Goal: Information Seeking & Learning: Check status

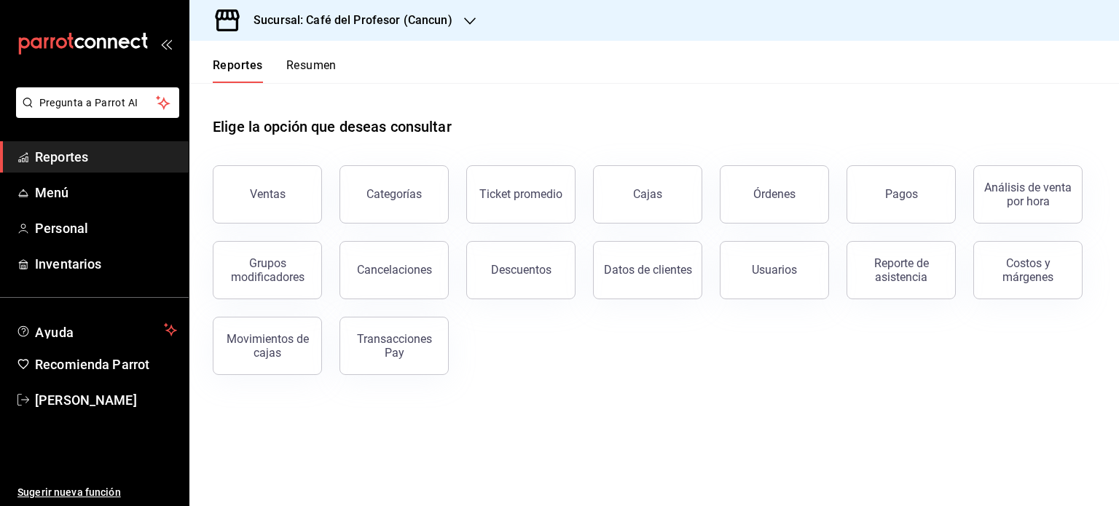
click at [319, 63] on button "Resumen" at bounding box center [311, 70] width 50 height 25
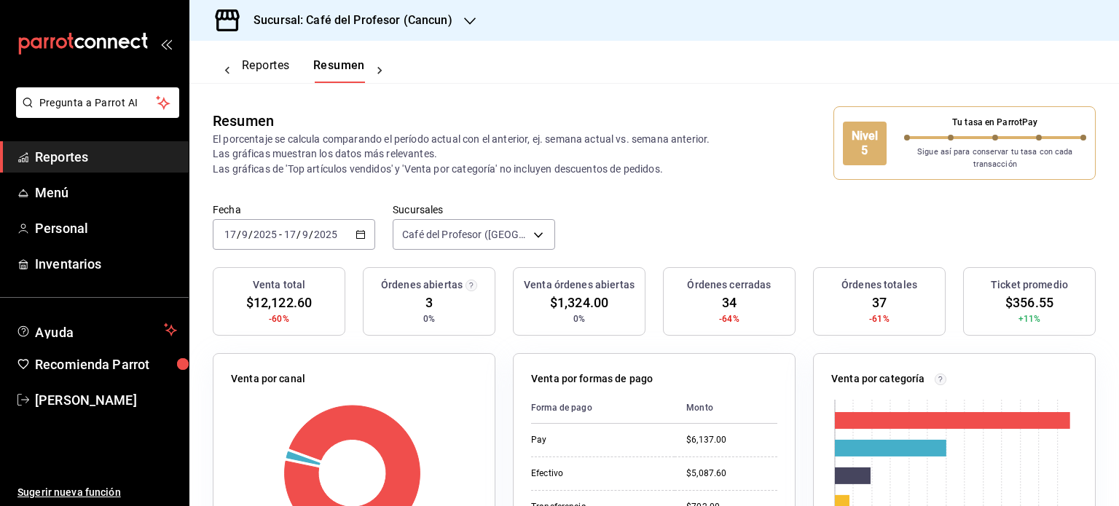
click at [468, 25] on icon "button" at bounding box center [470, 21] width 12 height 12
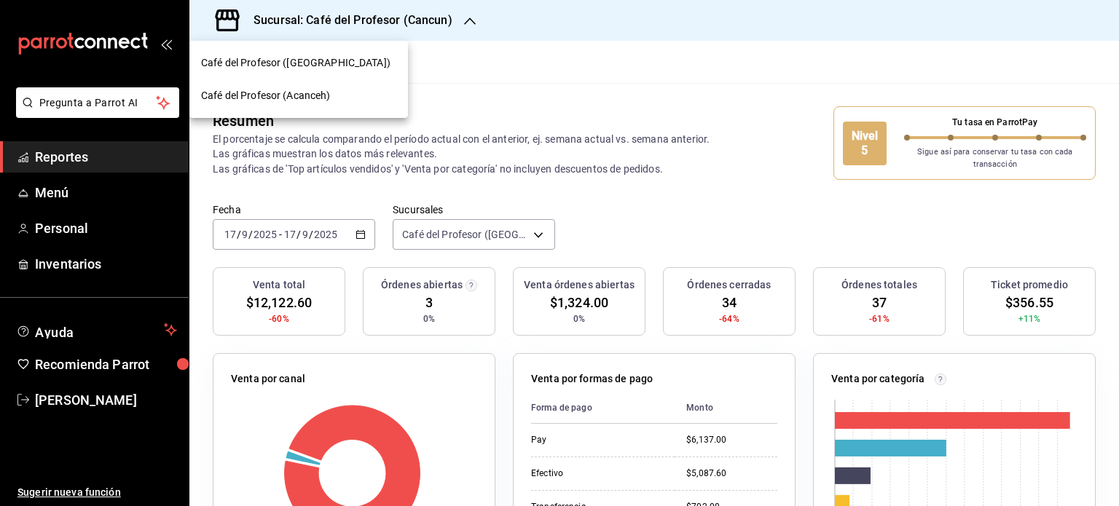
click at [311, 96] on span "Café del Profesor (Acanceh)" at bounding box center [266, 95] width 130 height 15
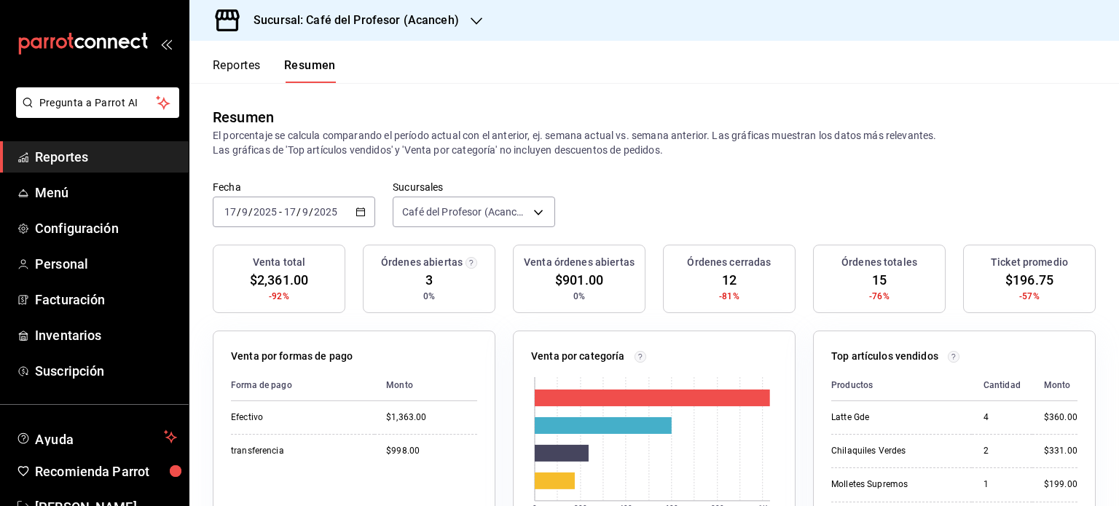
click at [361, 212] on icon "button" at bounding box center [360, 212] width 10 height 10
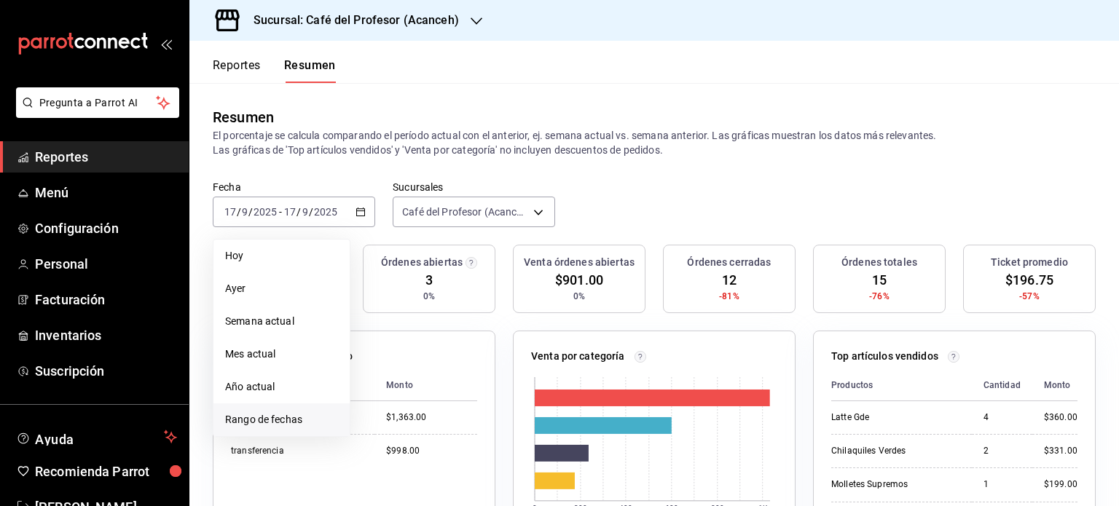
click at [271, 419] on span "Rango de fechas" at bounding box center [281, 419] width 113 height 15
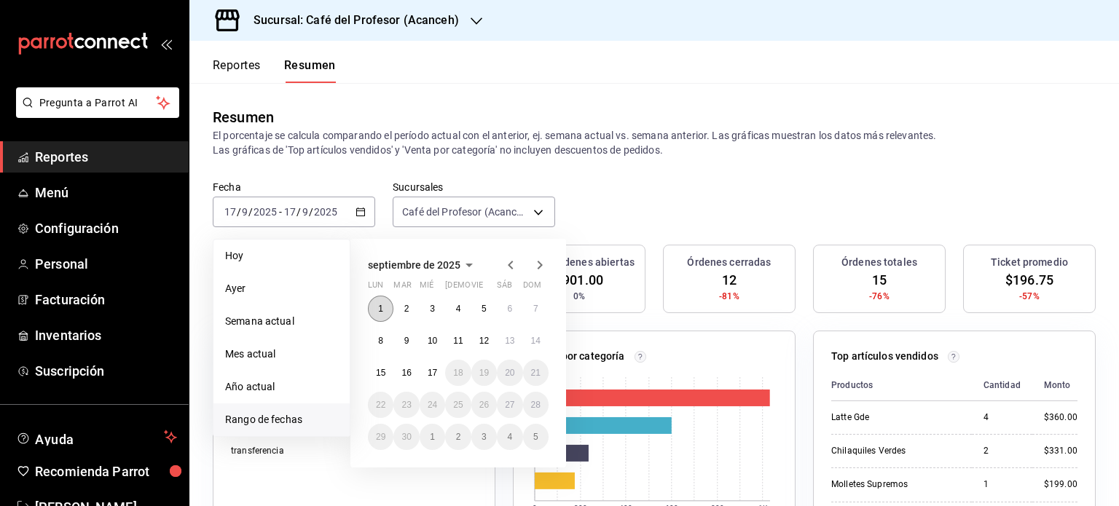
click at [382, 304] on abbr "1" at bounding box center [380, 309] width 5 height 10
click at [431, 368] on abbr "17" at bounding box center [432, 373] width 9 height 10
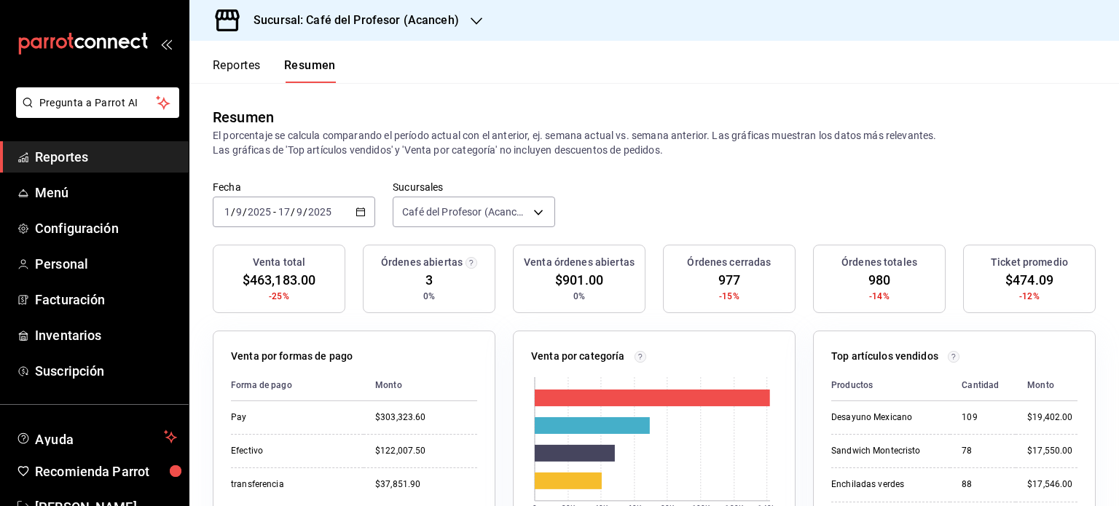
click at [476, 23] on icon "button" at bounding box center [477, 21] width 12 height 12
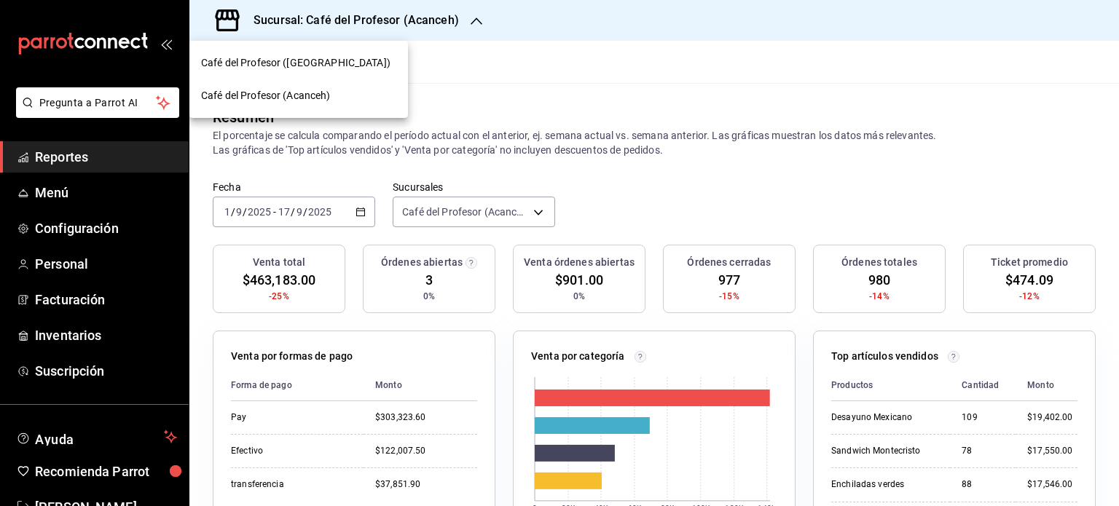
click at [300, 60] on span "Café del Profesor (Cancun)" at bounding box center [295, 62] width 189 height 15
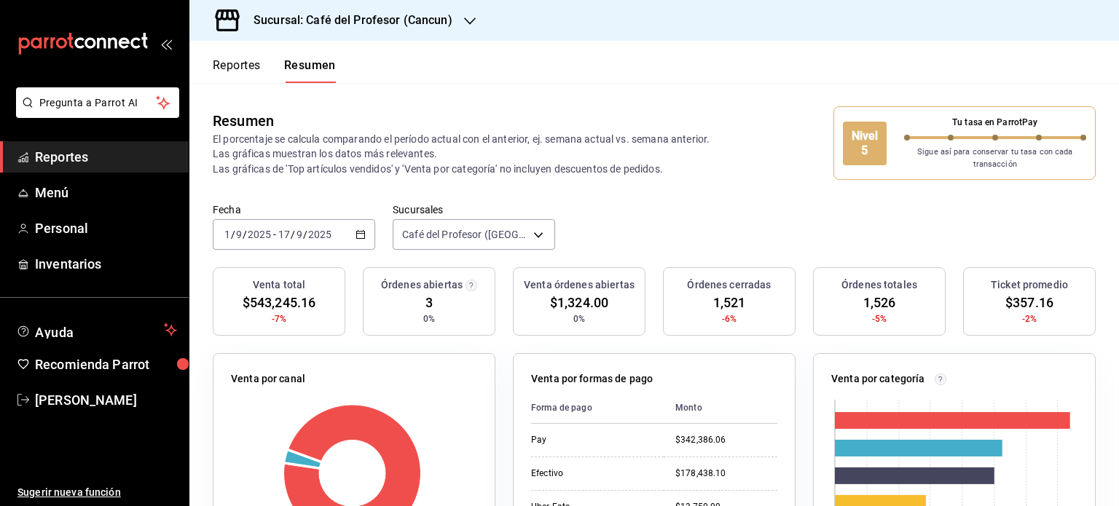
click at [468, 20] on icon "button" at bounding box center [470, 21] width 12 height 12
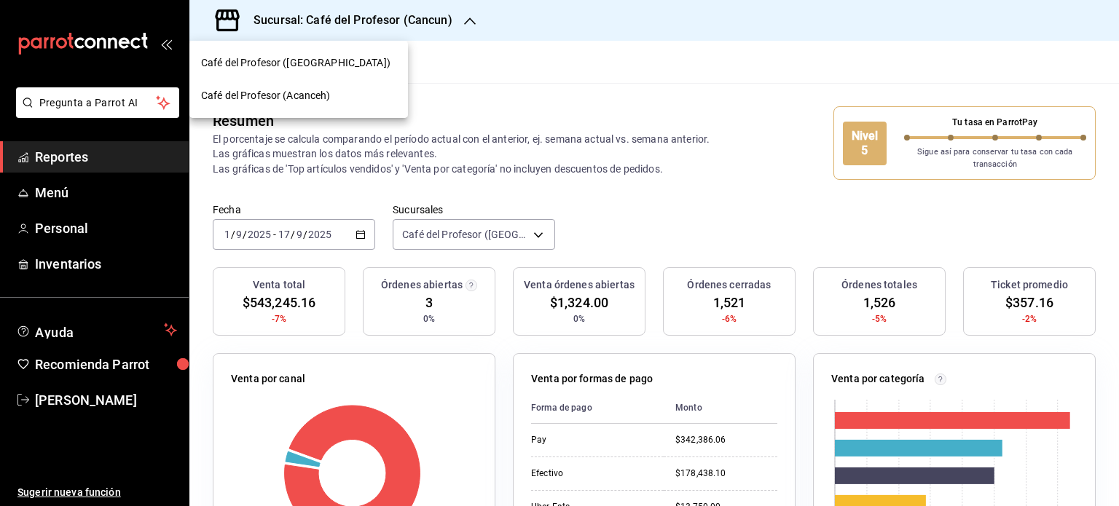
click at [308, 93] on span "Café del Profesor (Acanceh)" at bounding box center [266, 95] width 130 height 15
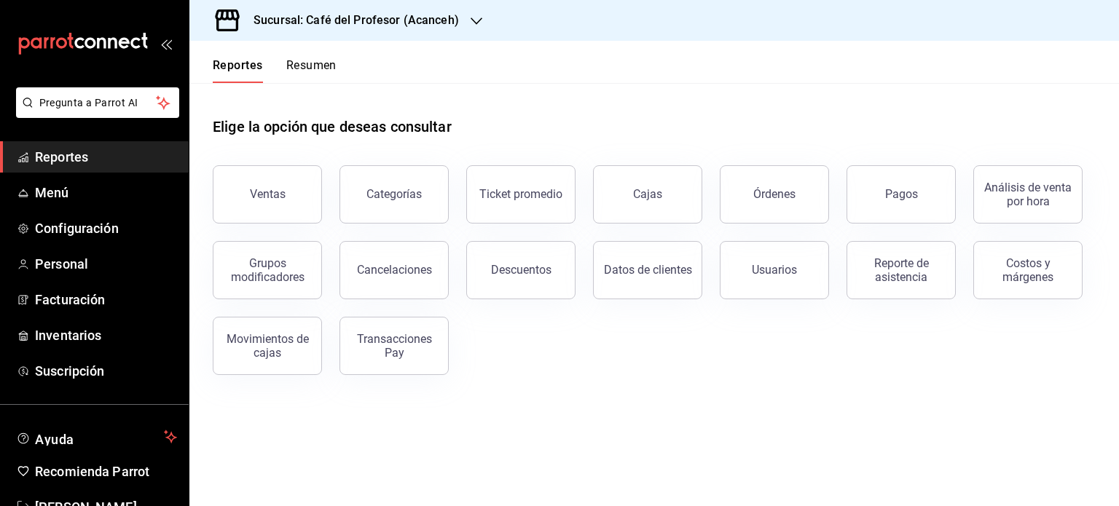
click at [448, 28] on h3 "Sucursal: Café del Profesor (Acanceh)" at bounding box center [350, 20] width 217 height 17
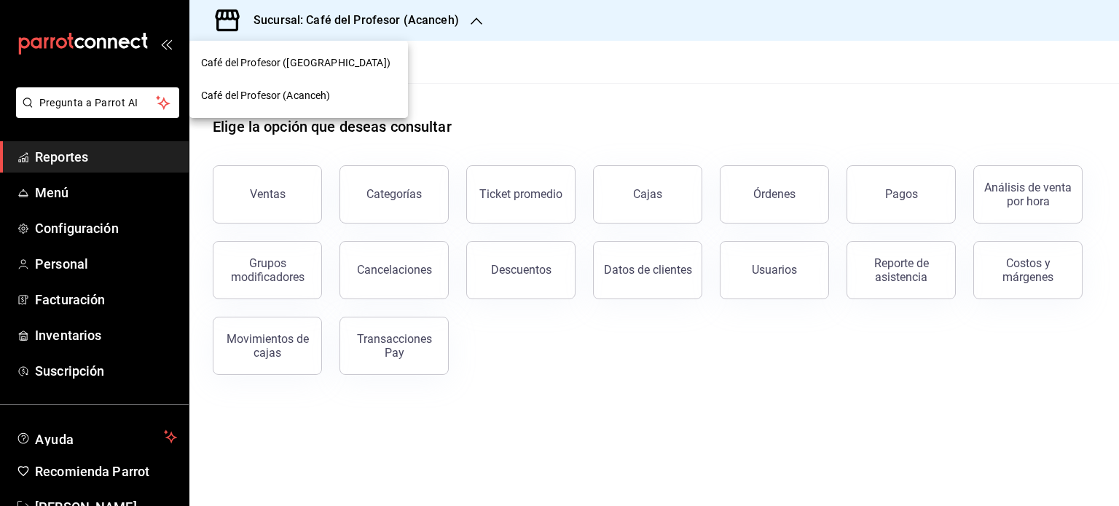
click at [331, 58] on div "Café del Profesor (Cancun)" at bounding box center [298, 62] width 195 height 15
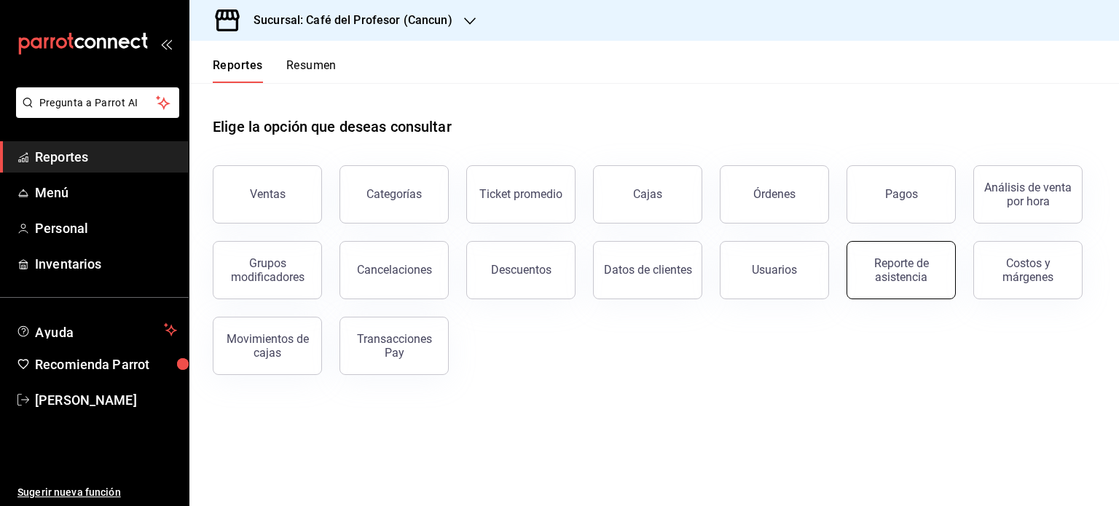
click at [915, 271] on div "Reporte de asistencia" at bounding box center [901, 270] width 90 height 28
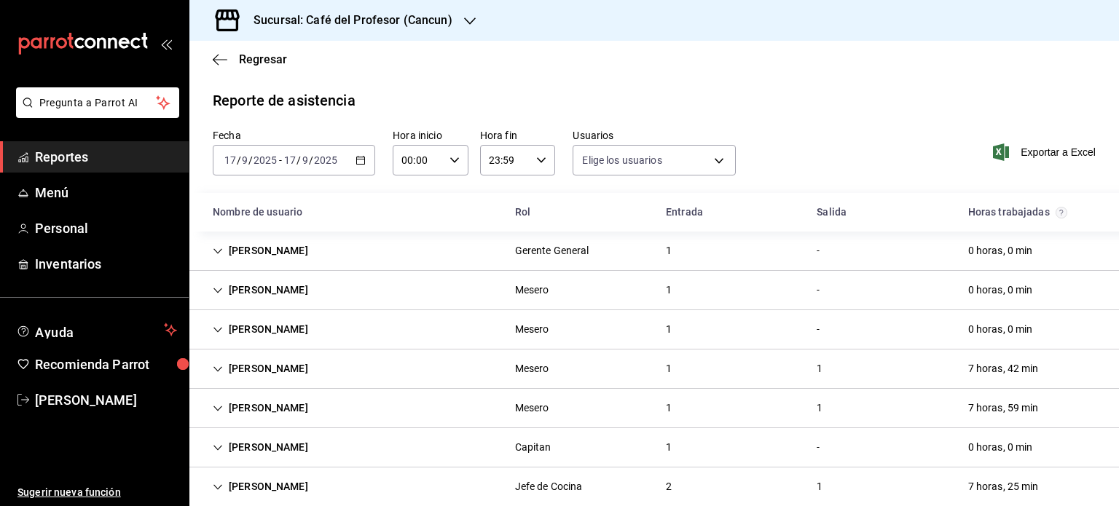
type input "20fffff5-e4cd-4835-a79c-7c5f05db6b0c,8d5276e6-d829-4b1c-b944-a44e79b40fb3,1955d…"
click at [659, 481] on div "2" at bounding box center [668, 486] width 29 height 27
click at [63, 152] on span "Reportes" at bounding box center [106, 157] width 142 height 20
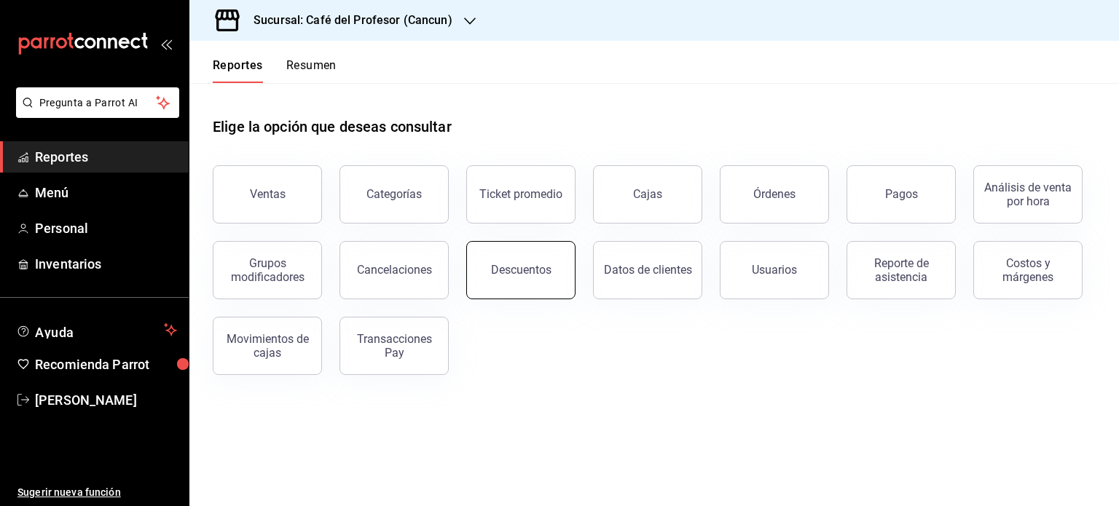
click at [506, 286] on button "Descuentos" at bounding box center [520, 270] width 109 height 58
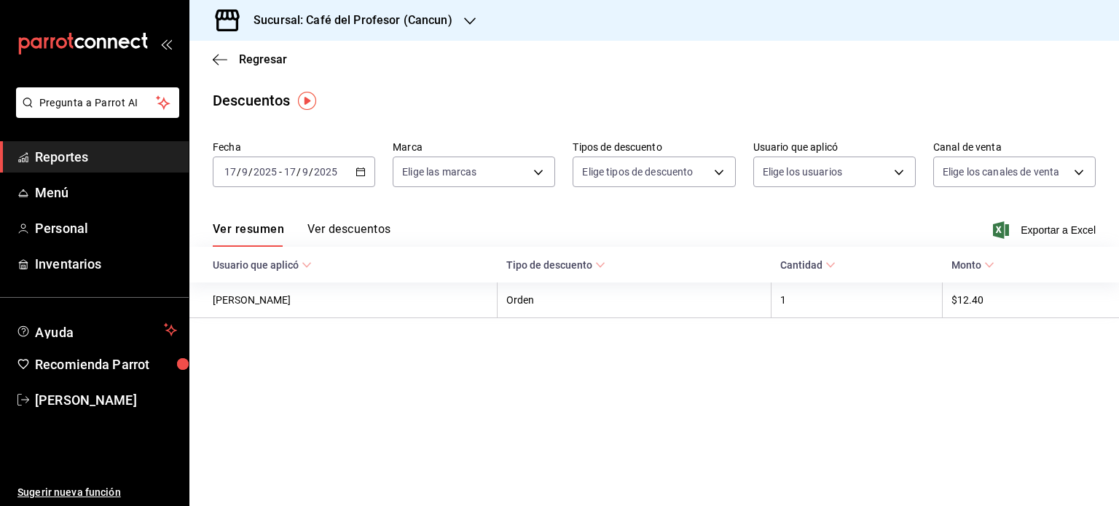
click at [363, 173] on icon "button" at bounding box center [360, 172] width 10 height 10
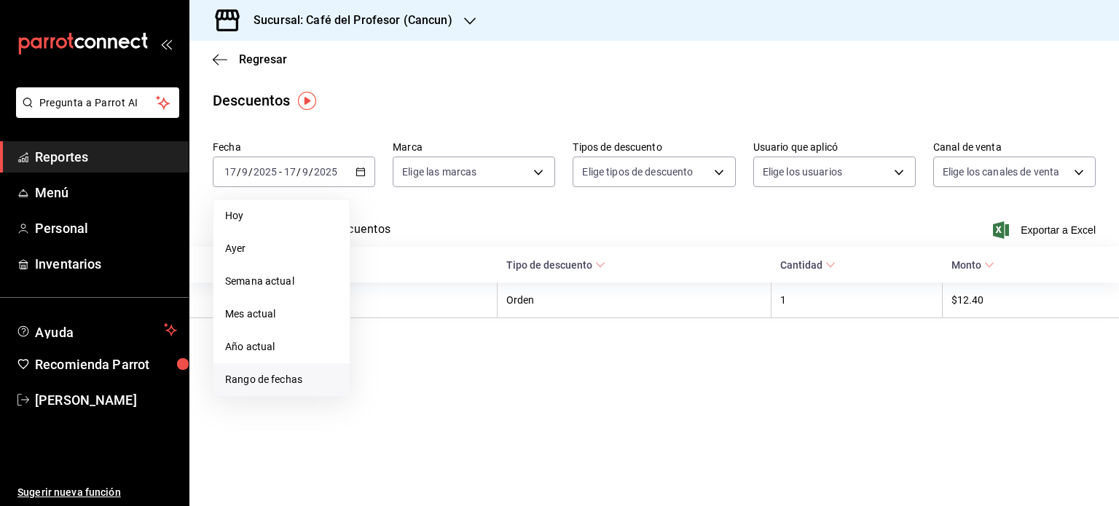
click at [306, 383] on span "Rango de fechas" at bounding box center [281, 379] width 113 height 15
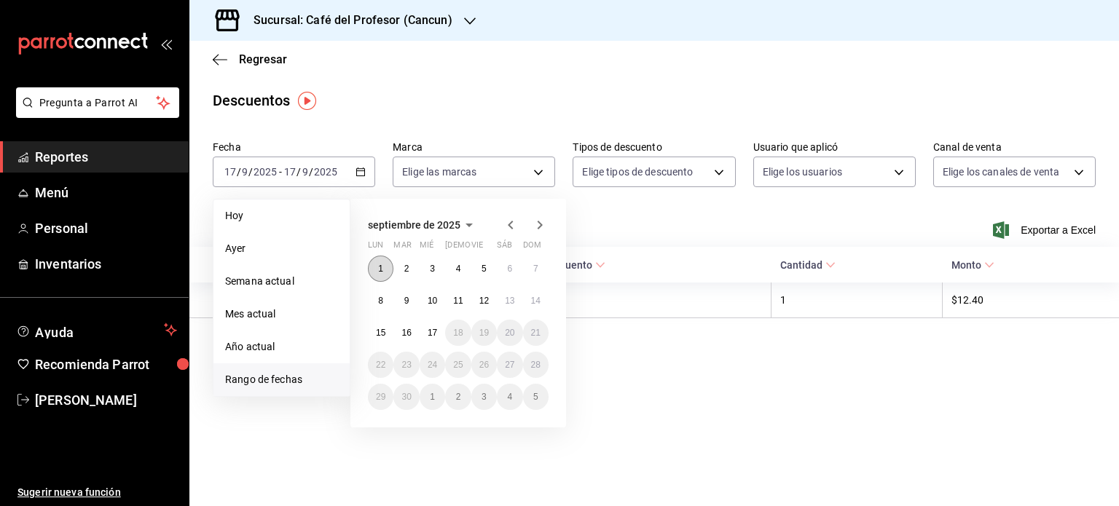
click at [377, 264] on button "1" at bounding box center [380, 269] width 25 height 26
click at [434, 331] on abbr "17" at bounding box center [432, 333] width 9 height 10
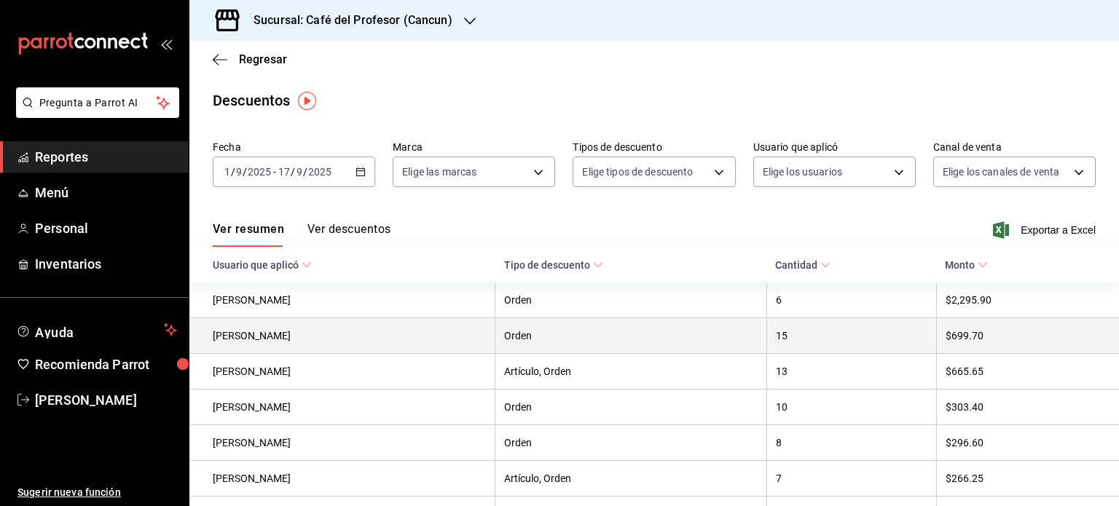
click at [291, 334] on th "[PERSON_NAME]" at bounding box center [342, 336] width 306 height 36
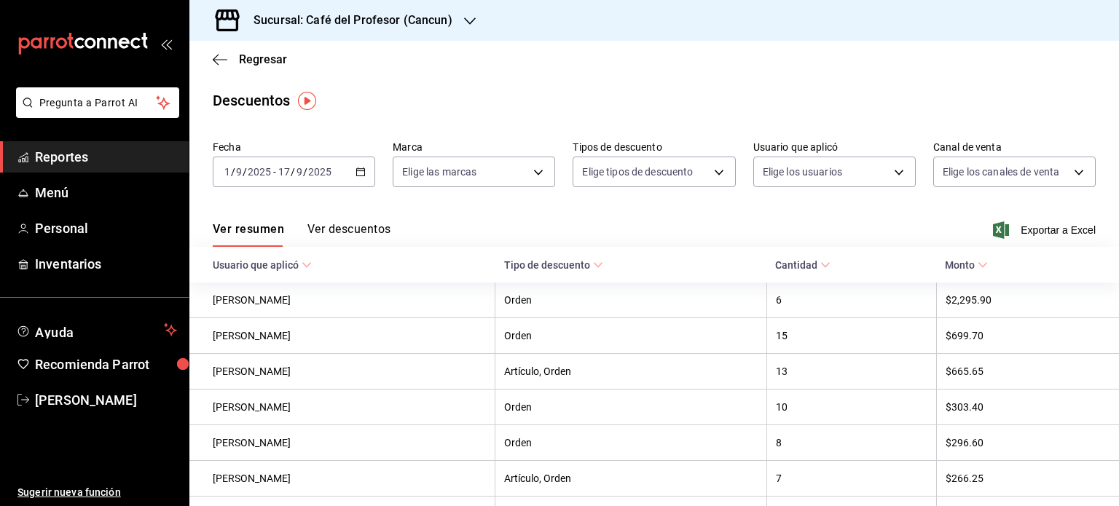
click at [353, 231] on button "Ver descuentos" at bounding box center [348, 234] width 83 height 25
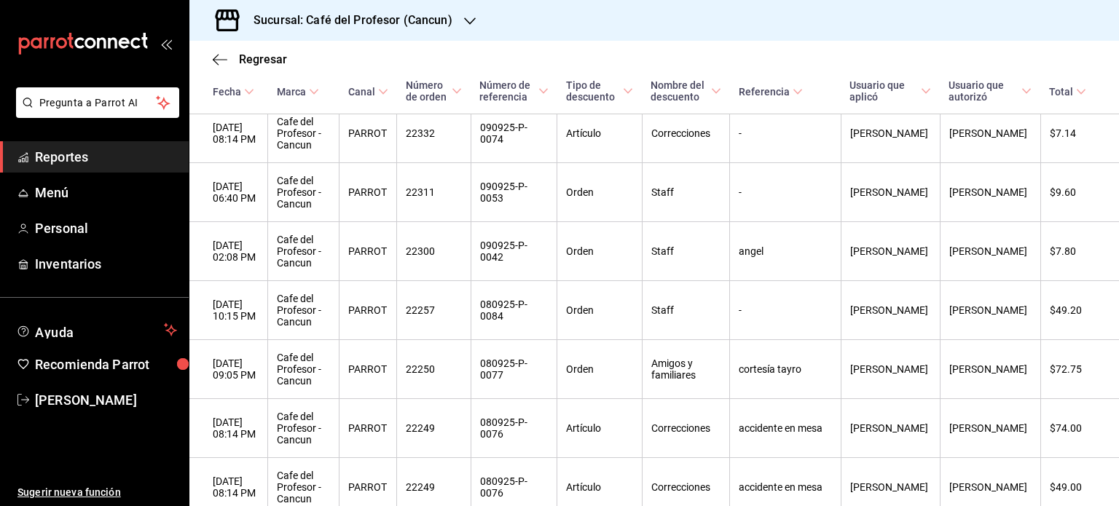
scroll to position [2378, 0]
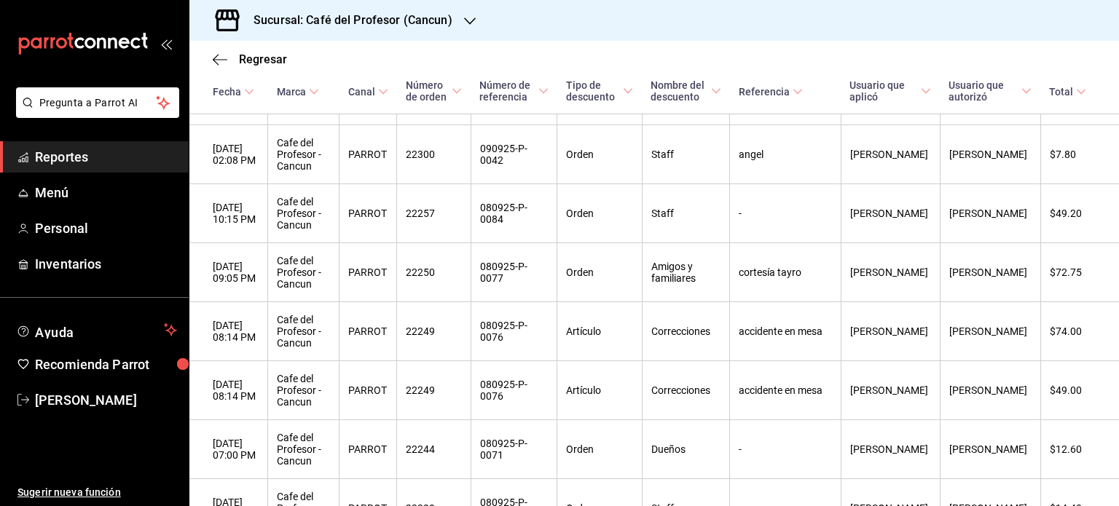
click at [1107, 479] on th "$12.60" at bounding box center [1079, 449] width 79 height 59
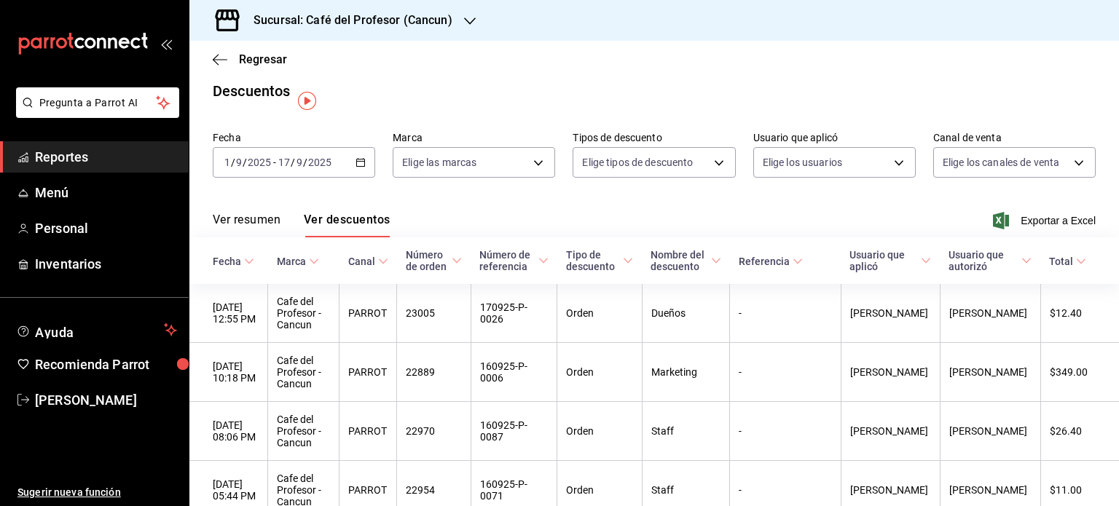
scroll to position [0, 0]
